Goal: Task Accomplishment & Management: Use online tool/utility

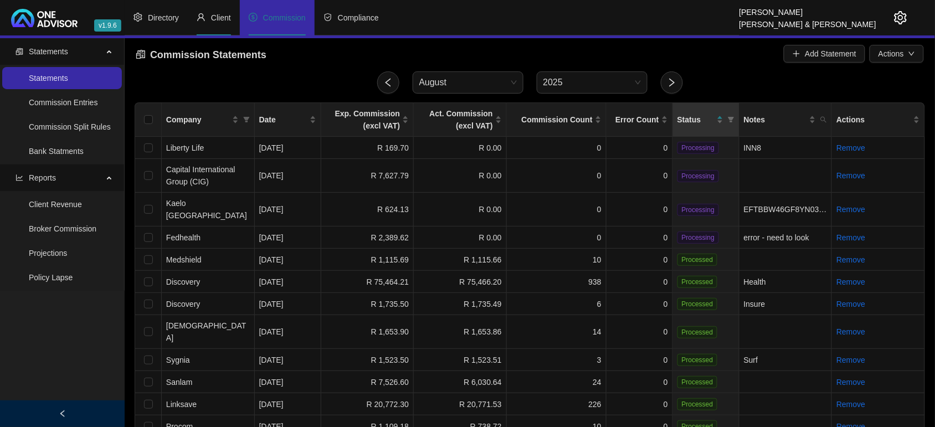
click at [215, 17] on span "Client" at bounding box center [221, 17] width 20 height 9
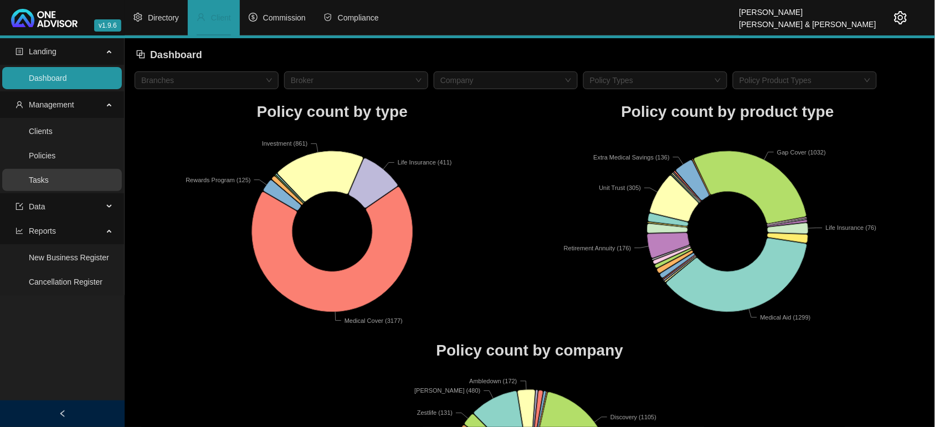
click at [49, 176] on link "Tasks" at bounding box center [39, 180] width 20 height 9
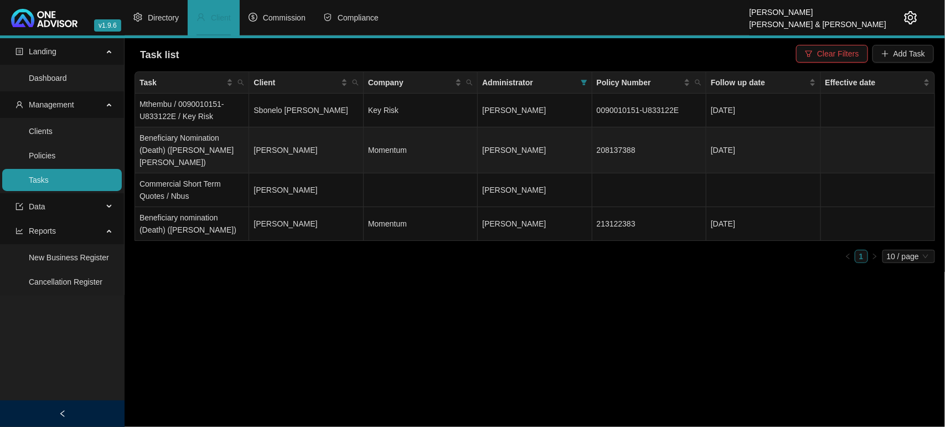
click at [301, 141] on td "[PERSON_NAME]" at bounding box center [306, 150] width 114 height 46
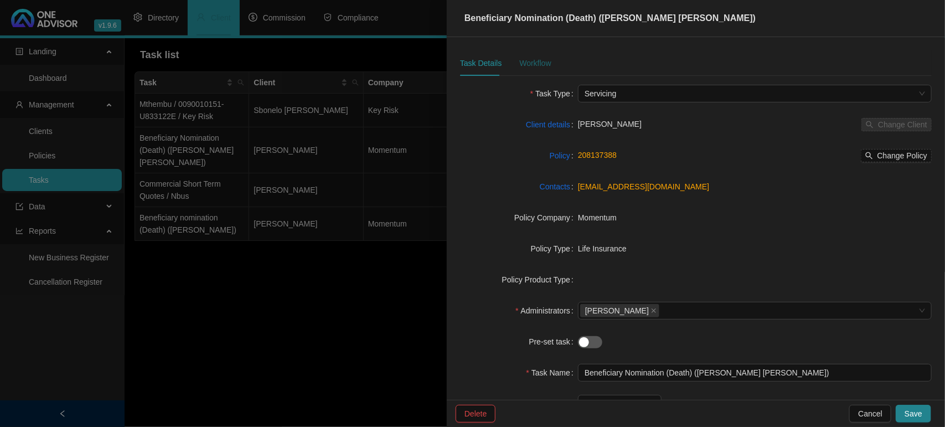
click at [540, 64] on div "Workflow" at bounding box center [535, 63] width 32 height 12
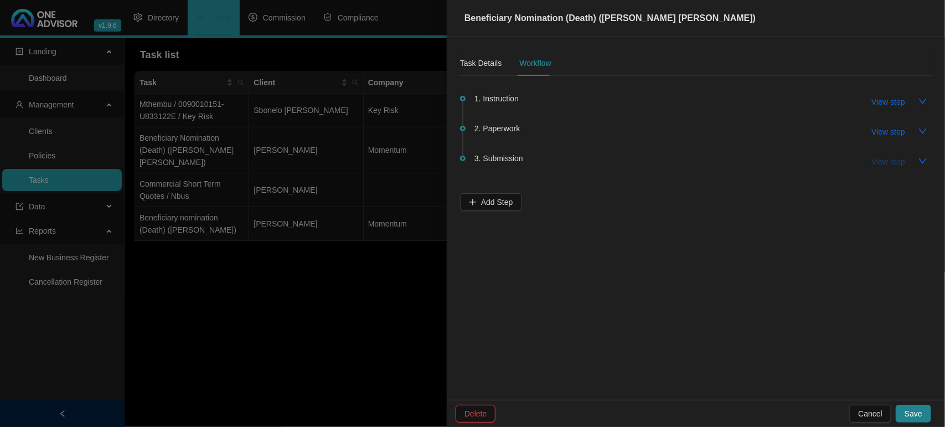
click at [883, 158] on span "View step" at bounding box center [888, 162] width 33 height 12
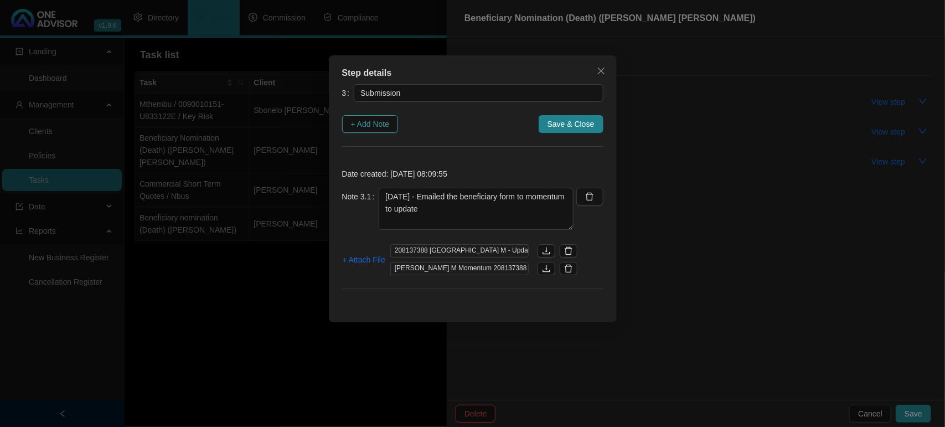
click at [375, 126] on span "+ Add Note" at bounding box center [370, 124] width 39 height 12
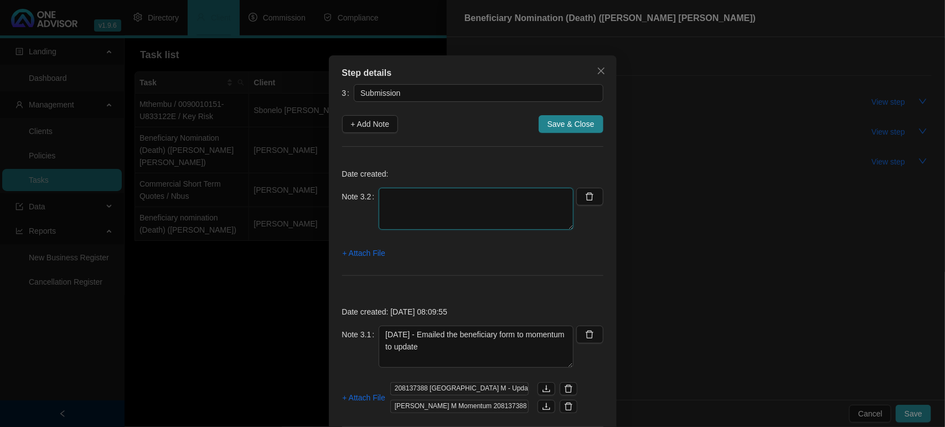
click at [405, 198] on textarea at bounding box center [476, 209] width 195 height 42
click at [363, 256] on span "+ Attach File" at bounding box center [364, 253] width 43 height 12
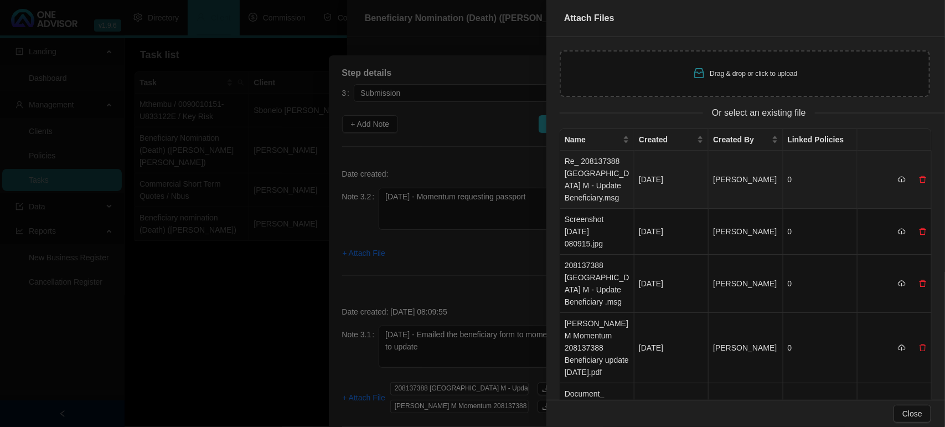
click at [604, 176] on td "Re_ 208137388 [GEOGRAPHIC_DATA] M - Update Beneficiary.msg" at bounding box center [597, 180] width 74 height 58
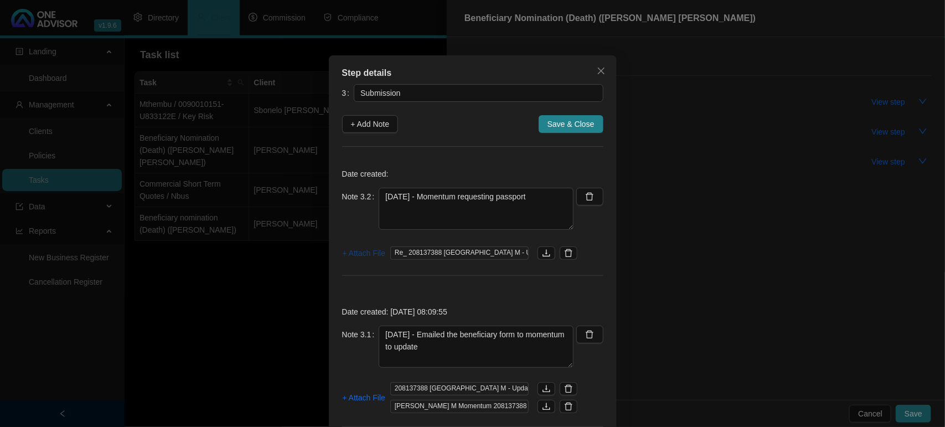
click at [357, 254] on span "+ Attach File" at bounding box center [364, 253] width 43 height 12
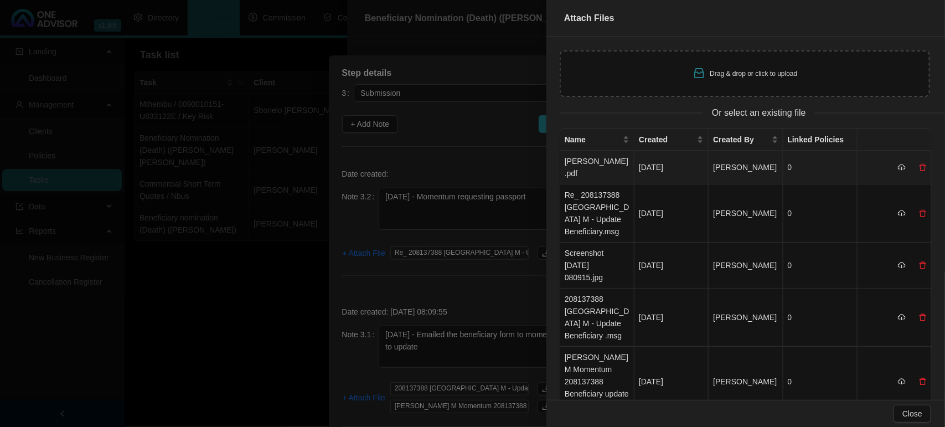
click at [599, 154] on td "[PERSON_NAME].pdf" at bounding box center [597, 168] width 74 height 34
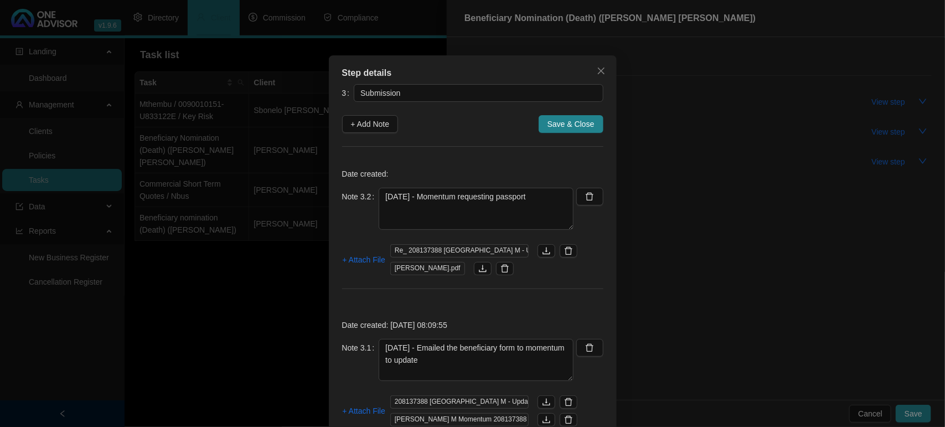
click at [363, 250] on div "+ Attach File Re_ 208137388 [PERSON_NAME] M - Update Beneficiary.msg [PERSON_NA…" at bounding box center [472, 259] width 261 height 31
click at [356, 258] on span "+ Attach File" at bounding box center [364, 260] width 43 height 12
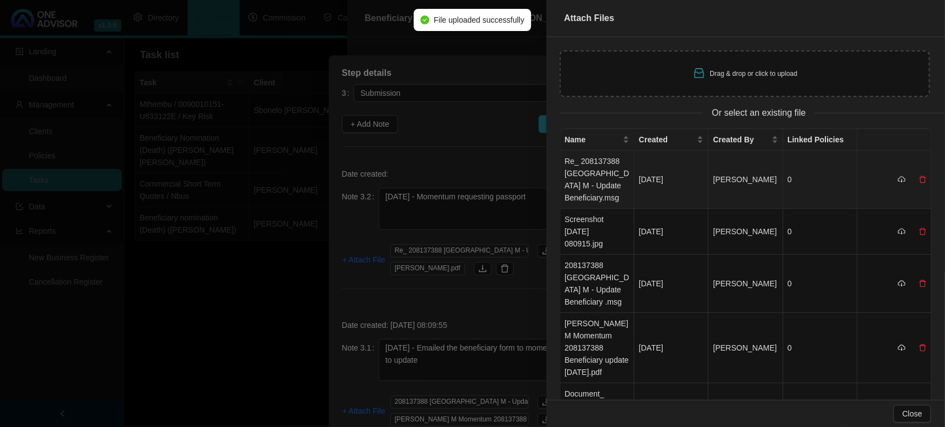
click at [590, 163] on td "Re_ 208137388 [GEOGRAPHIC_DATA] M - Update Beneficiary.msg" at bounding box center [597, 180] width 74 height 58
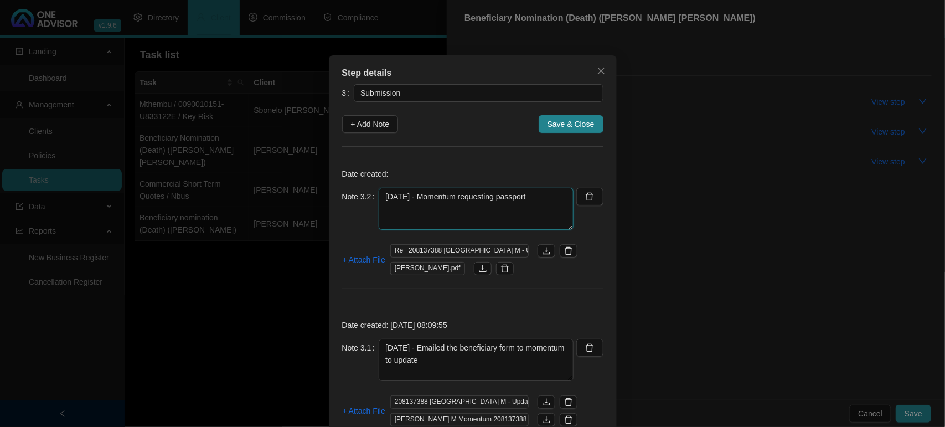
click at [540, 205] on textarea "[DATE] - Momentum requesting passport" at bounding box center [476, 209] width 195 height 42
type textarea "[DATE] - Momentum requesting passport / I have sent it on to them"
click at [586, 125] on span "Save & Close" at bounding box center [571, 124] width 47 height 12
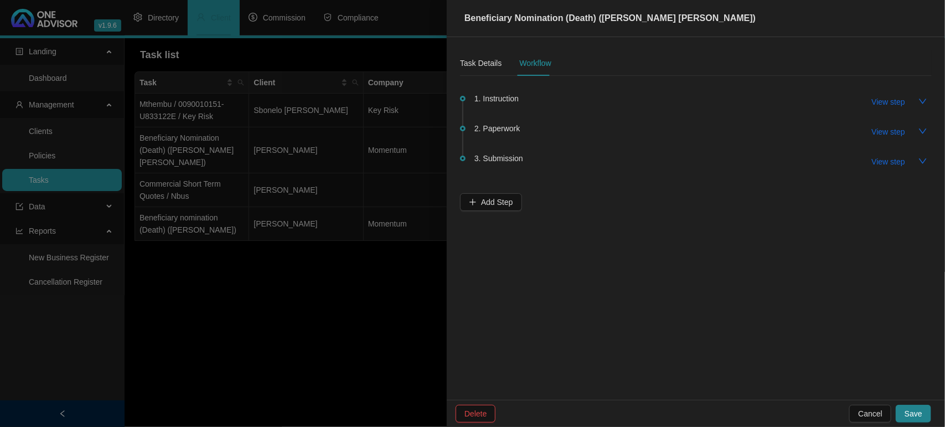
click at [378, 299] on div at bounding box center [472, 213] width 945 height 427
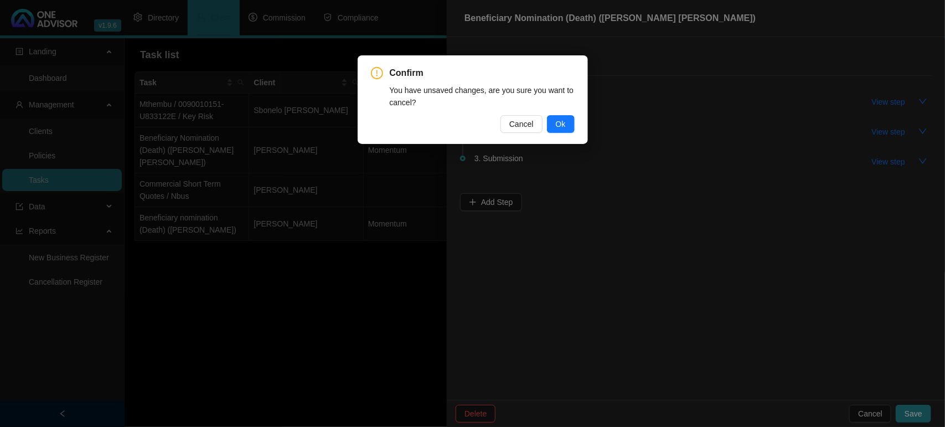
click at [529, 112] on div "Confirm You have unsaved changes, are you sure you want to cancel? Cancel Ok" at bounding box center [473, 99] width 204 height 66
click at [516, 121] on span "Cancel" at bounding box center [521, 124] width 24 height 12
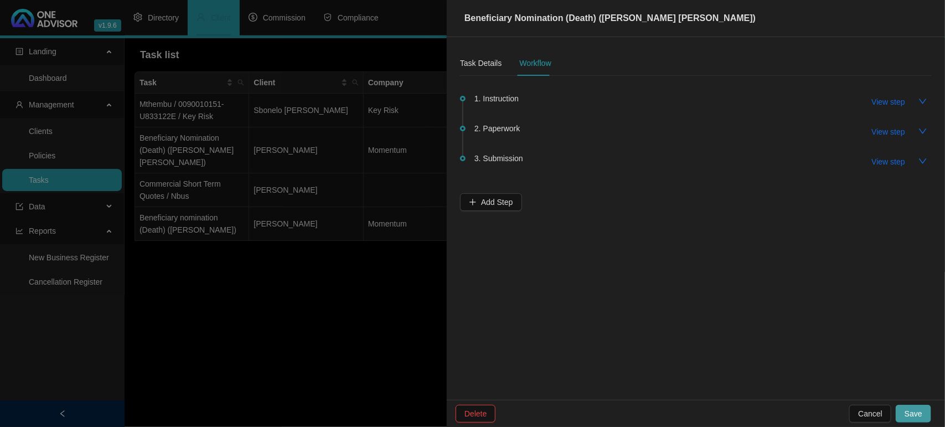
click at [912, 410] on span "Save" at bounding box center [914, 414] width 18 height 12
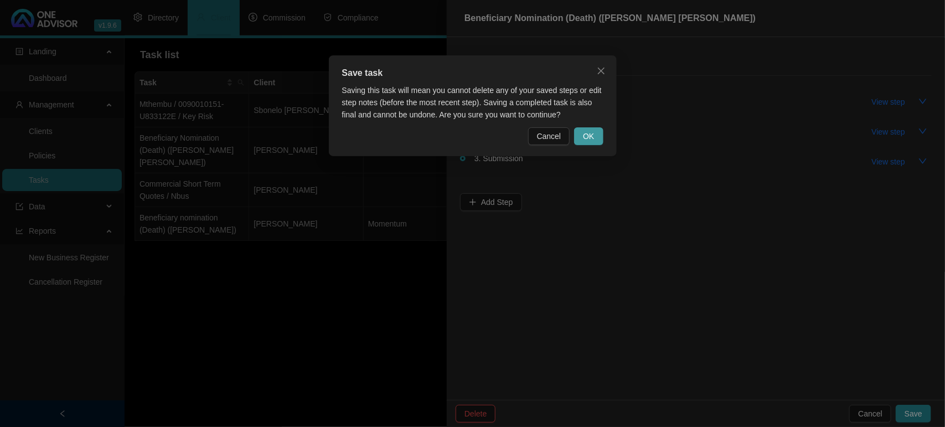
click at [598, 131] on button "OK" at bounding box center [588, 136] width 29 height 18
